Goal: Find contact information: Find contact information

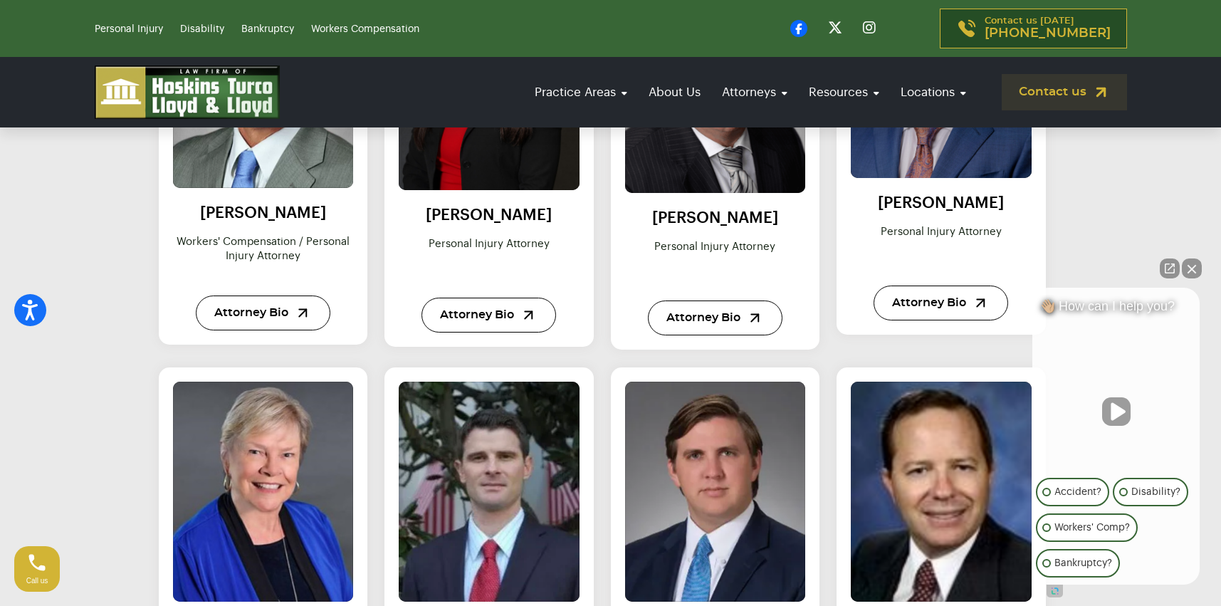
scroll to position [1281, 0]
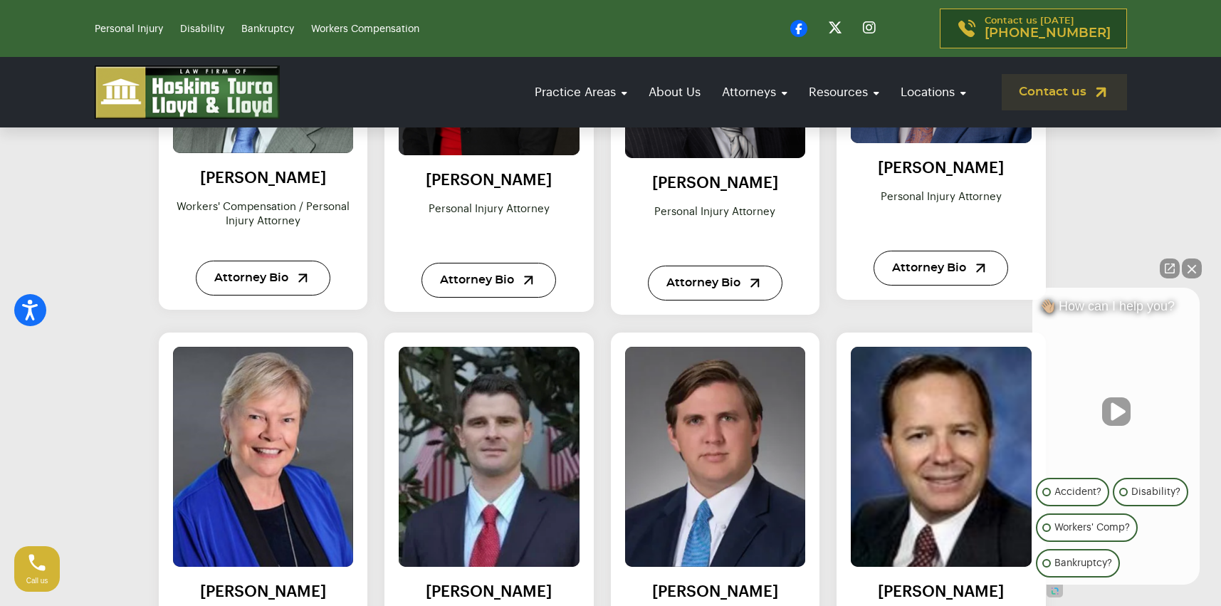
click at [1193, 265] on button "Close Intaker Chat Widget" at bounding box center [1191, 268] width 20 height 20
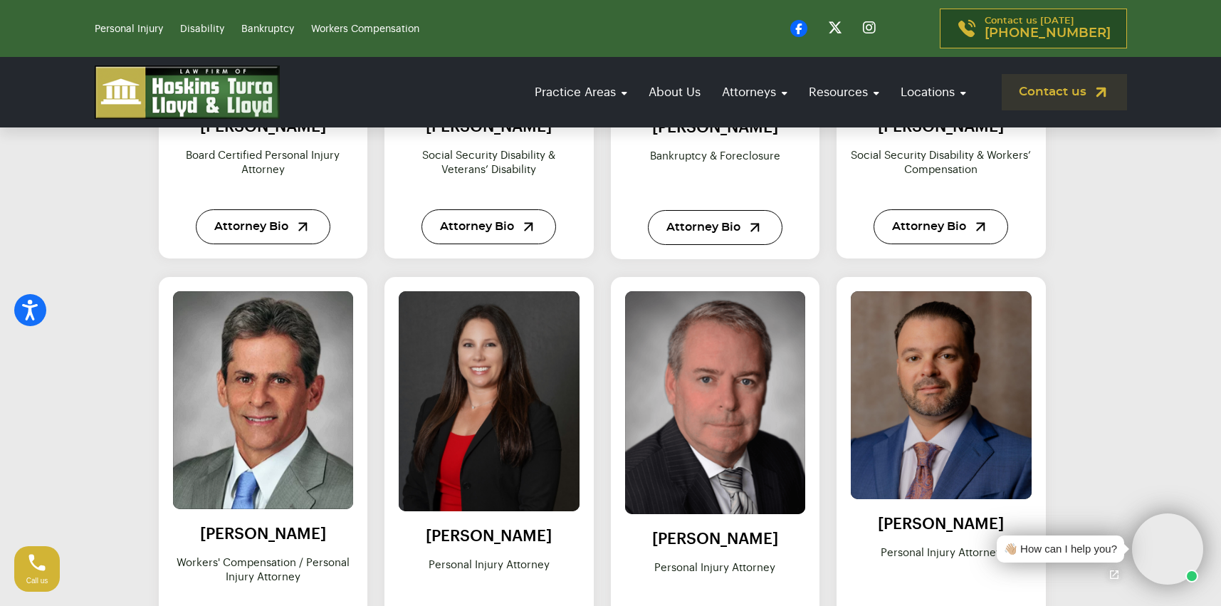
scroll to position [996, 0]
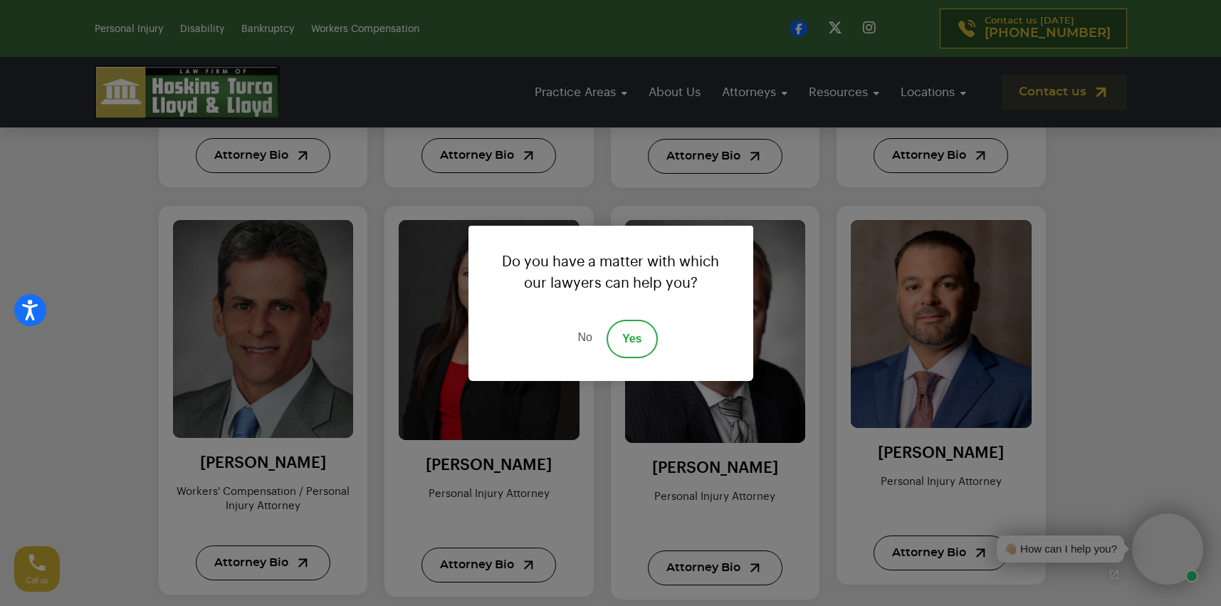
click at [258, 379] on div "Do you have a matter with which our lawyers can help you? No Yes" at bounding box center [610, 303] width 1221 height 606
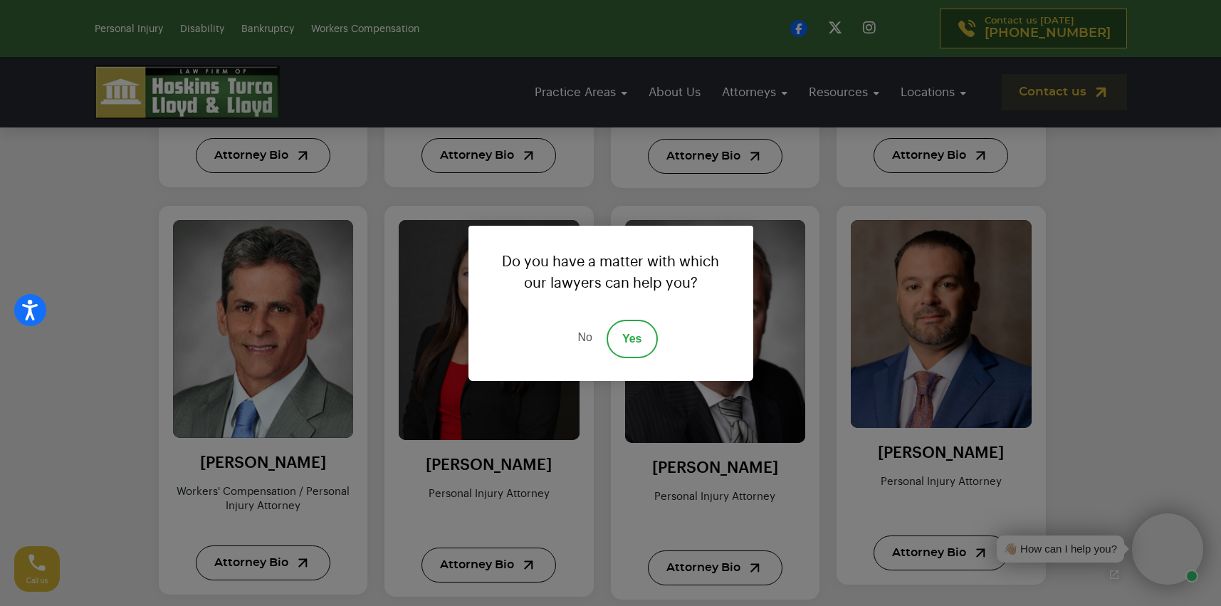
click at [586, 334] on link "No" at bounding box center [584, 339] width 43 height 38
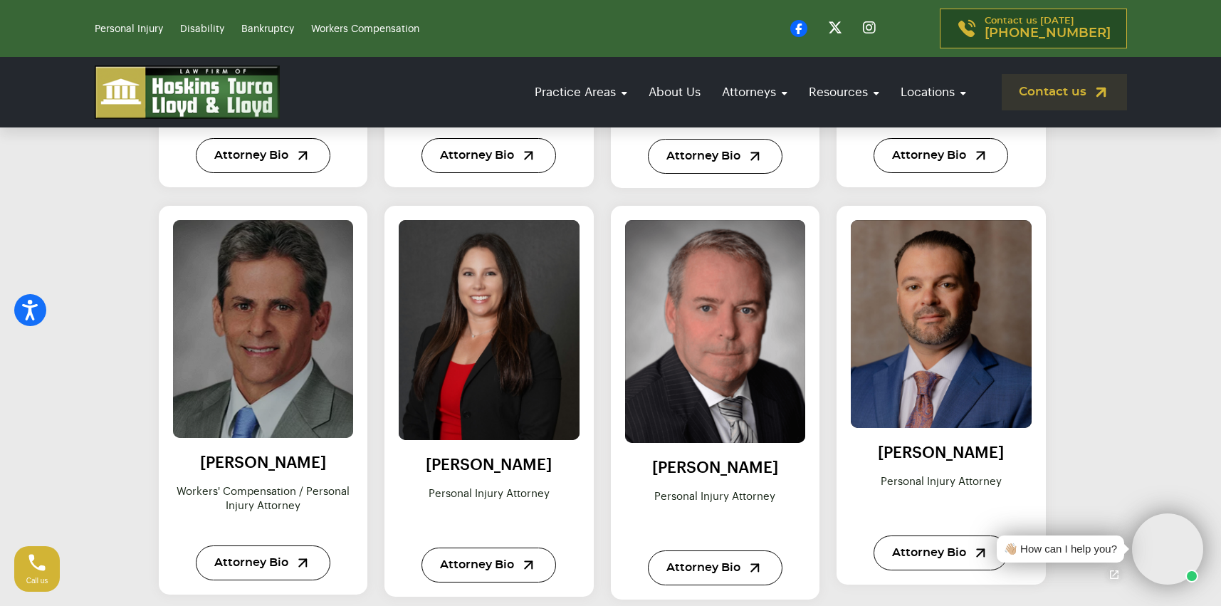
click at [263, 367] on img at bounding box center [263, 329] width 199 height 240
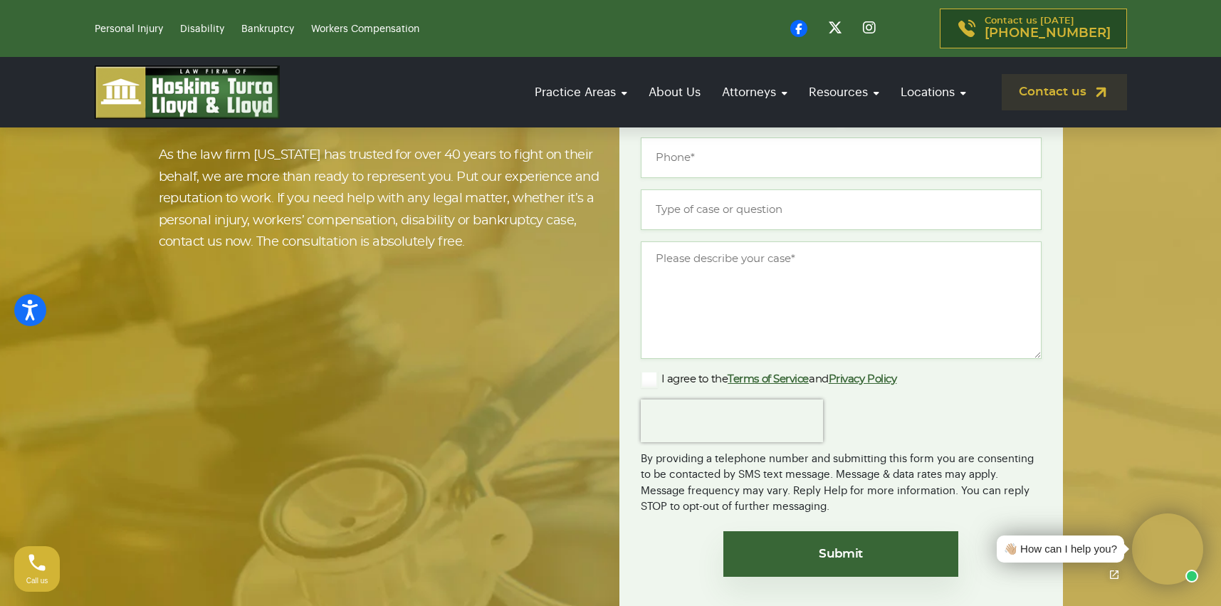
scroll to position [1986, 0]
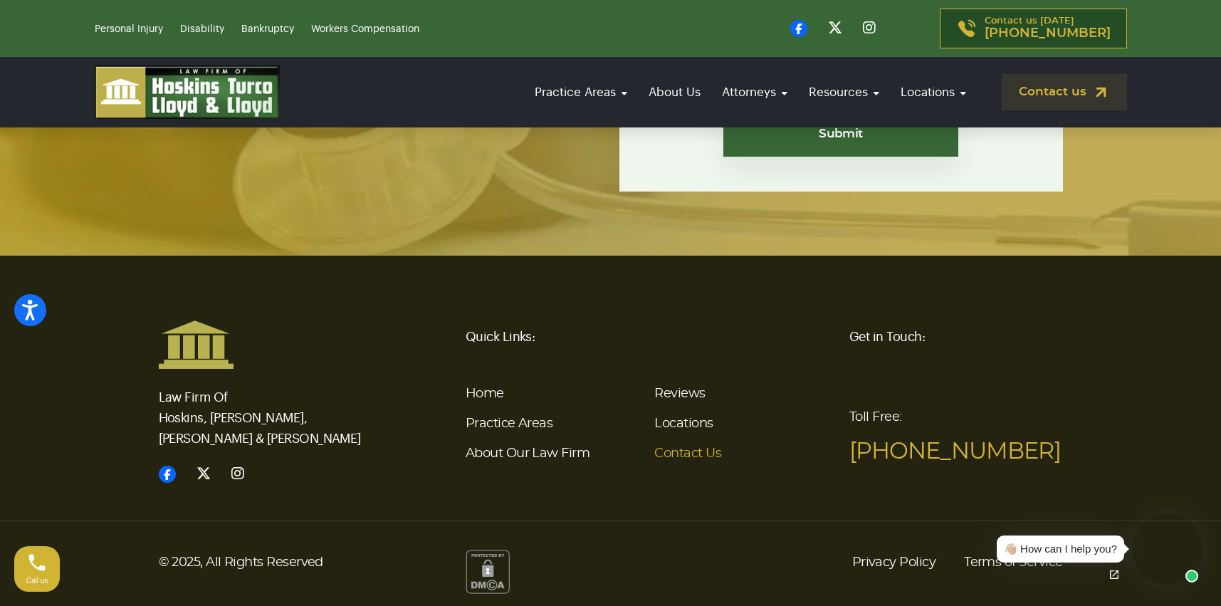
click at [678, 451] on link "Contact Us" at bounding box center [687, 453] width 67 height 13
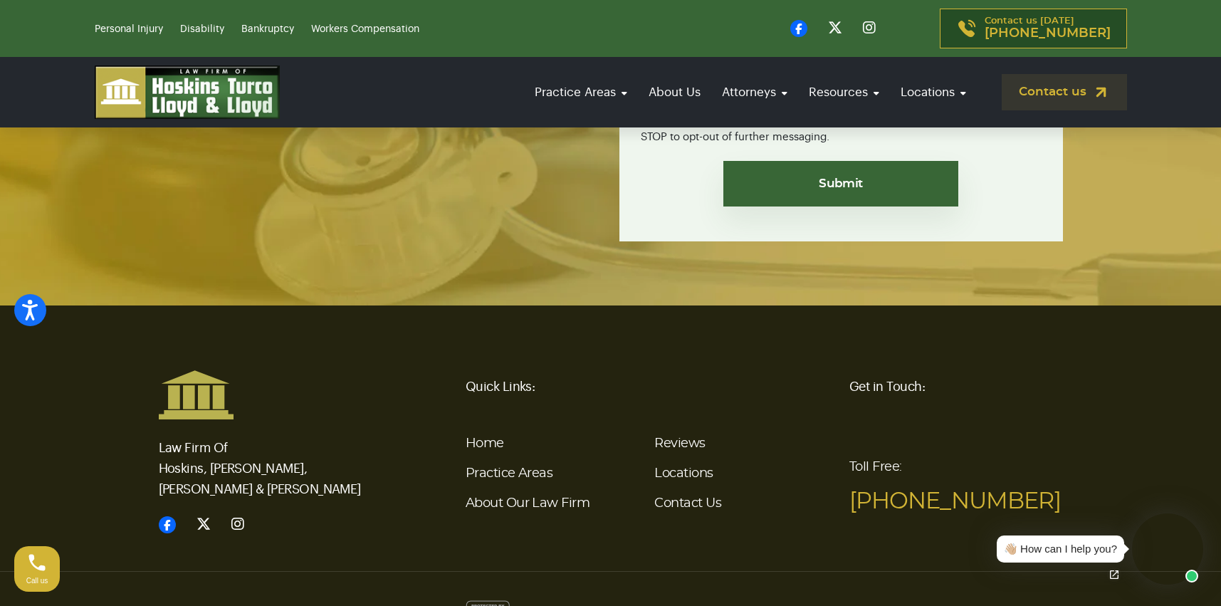
scroll to position [3400, 0]
